Goal: Task Accomplishment & Management: Manage account settings

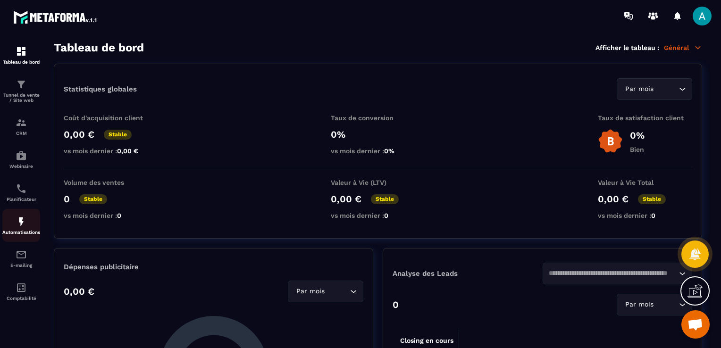
click at [18, 234] on p "Automatisations" at bounding box center [21, 232] width 38 height 5
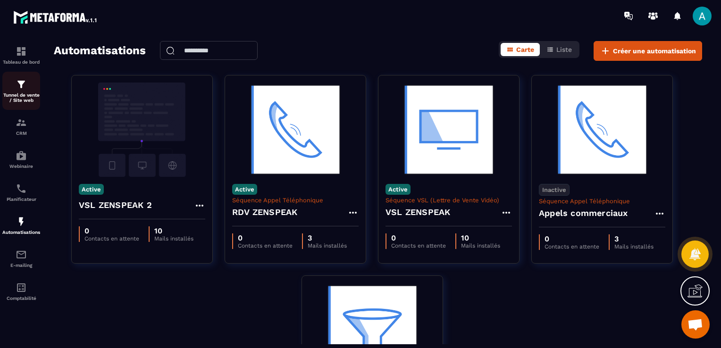
click at [21, 80] on img at bounding box center [21, 84] width 11 height 11
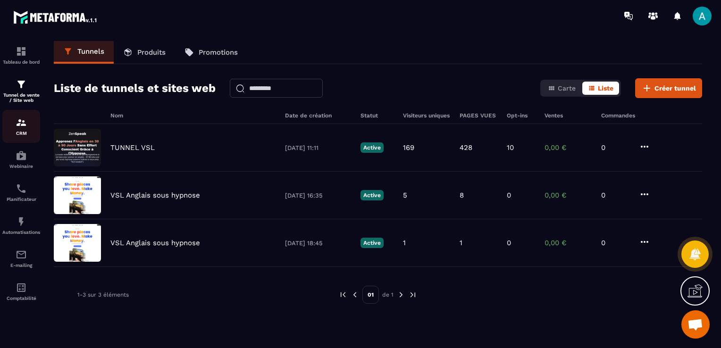
click at [29, 143] on link "CRM" at bounding box center [21, 126] width 38 height 33
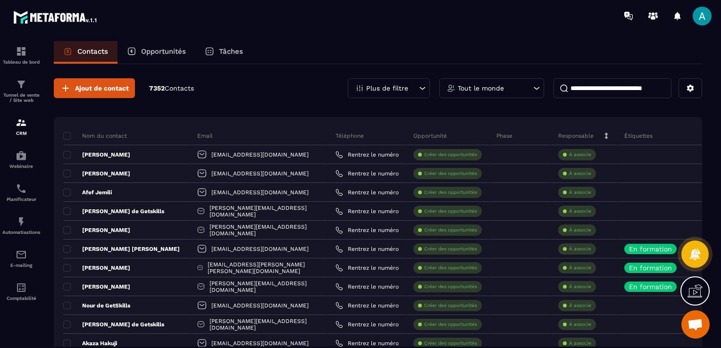
click at [157, 48] on p "Opportunités" at bounding box center [163, 51] width 45 height 8
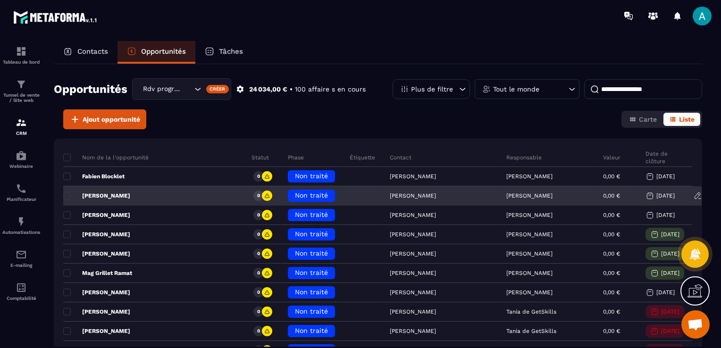
click at [553, 194] on div "[PERSON_NAME]" at bounding box center [547, 196] width 97 height 19
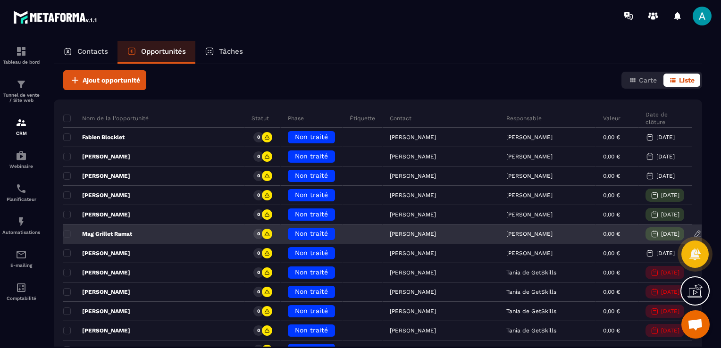
scroll to position [47, 0]
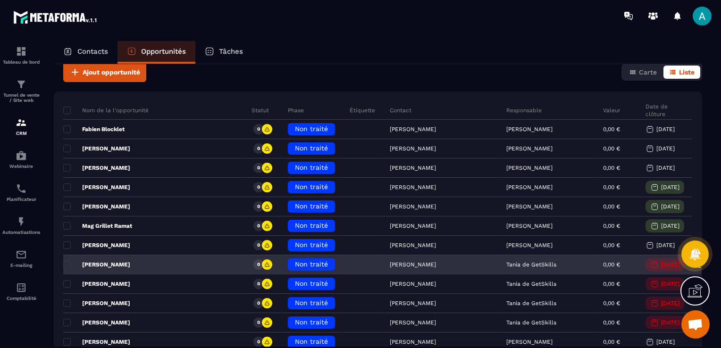
click at [295, 262] on span "Non traité" at bounding box center [311, 265] width 33 height 8
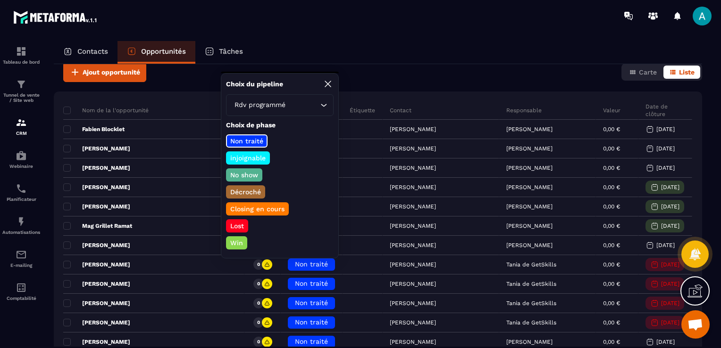
click at [241, 175] on p "No show" at bounding box center [244, 174] width 31 height 9
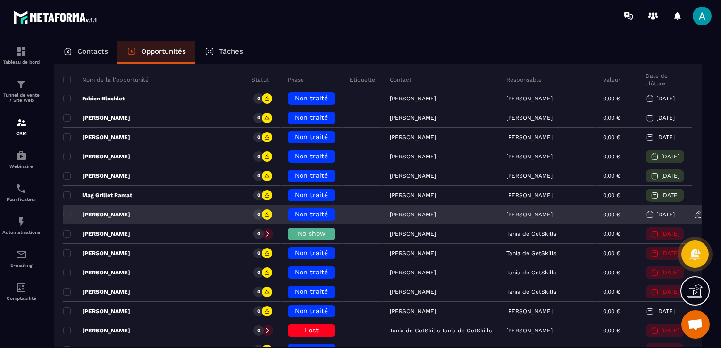
scroll to position [94, 0]
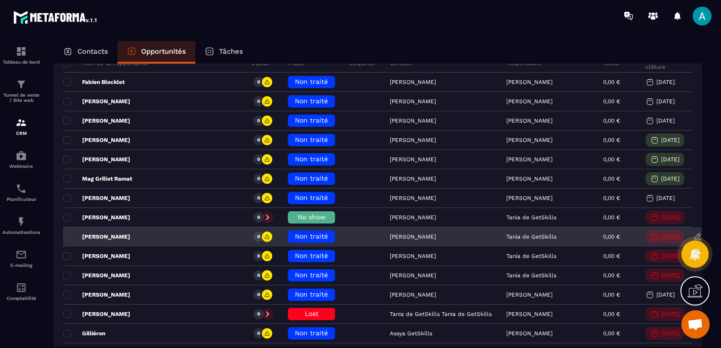
click at [295, 237] on span "Non traité" at bounding box center [311, 237] width 33 height 8
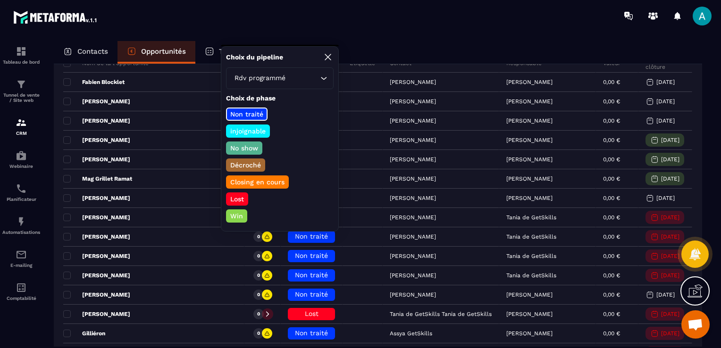
click at [248, 193] on div "Closing en cours" at bounding box center [237, 199] width 22 height 13
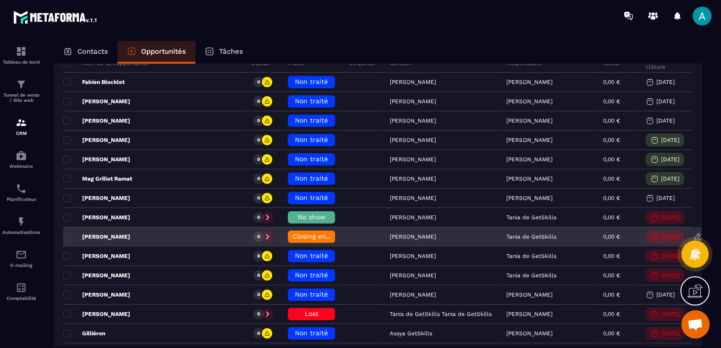
click at [293, 238] on span "Closing en cours" at bounding box center [320, 237] width 54 height 8
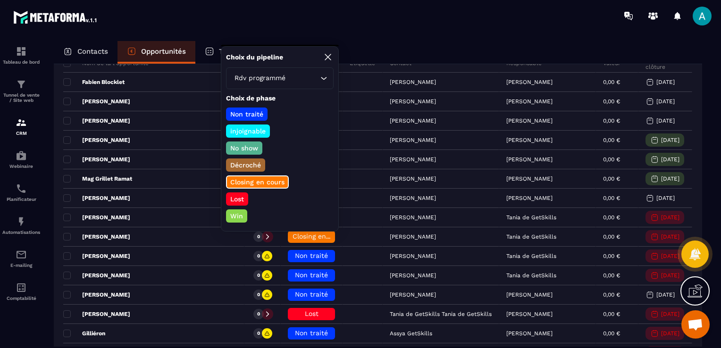
click at [248, 149] on p "No show" at bounding box center [244, 148] width 31 height 9
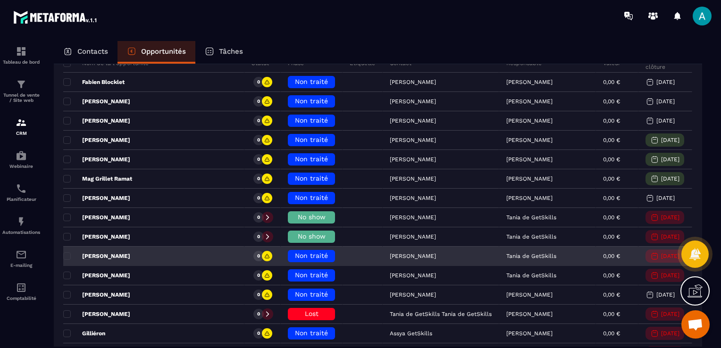
click at [288, 250] on div "Non traité" at bounding box center [311, 256] width 47 height 12
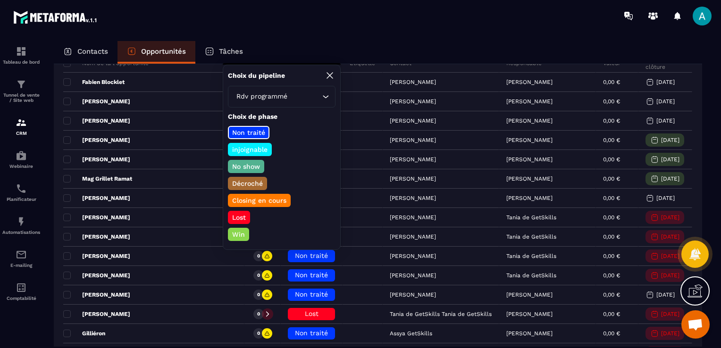
click at [256, 198] on p "Closing en cours" at bounding box center [259, 200] width 57 height 9
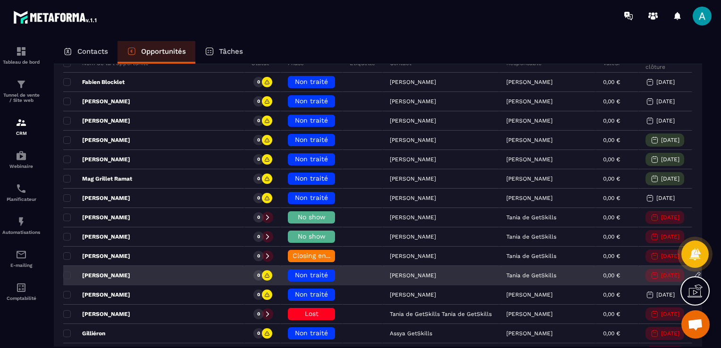
click at [295, 274] on span "Non traité" at bounding box center [311, 275] width 33 height 8
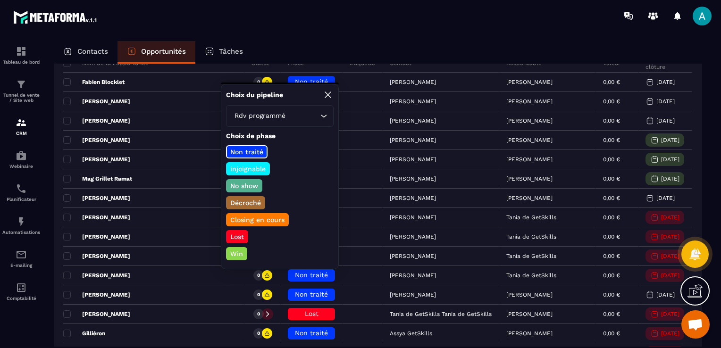
click at [244, 185] on p "No show" at bounding box center [244, 185] width 31 height 9
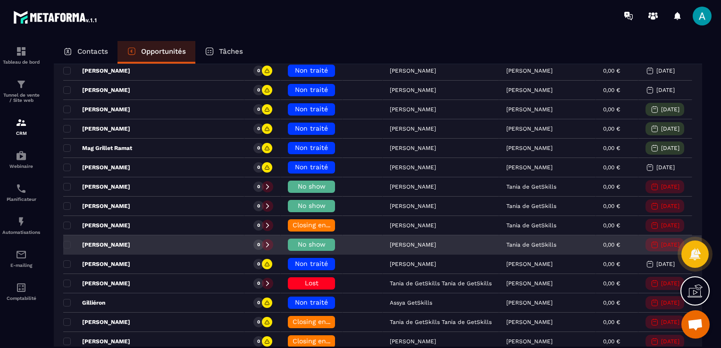
scroll to position [142, 0]
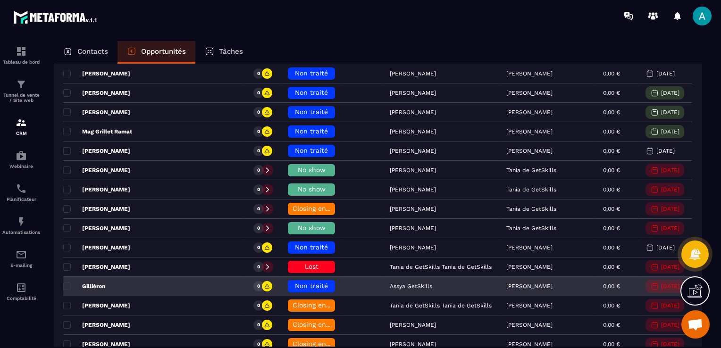
click at [295, 284] on span "Non traité" at bounding box center [311, 286] width 33 height 8
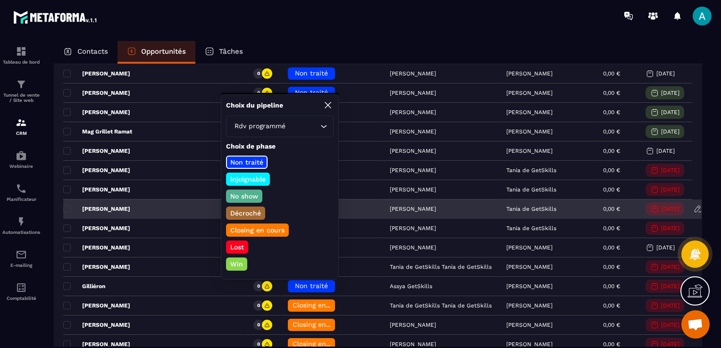
click at [383, 215] on div "[PERSON_NAME]" at bounding box center [441, 209] width 117 height 19
